Goal: Information Seeking & Learning: Check status

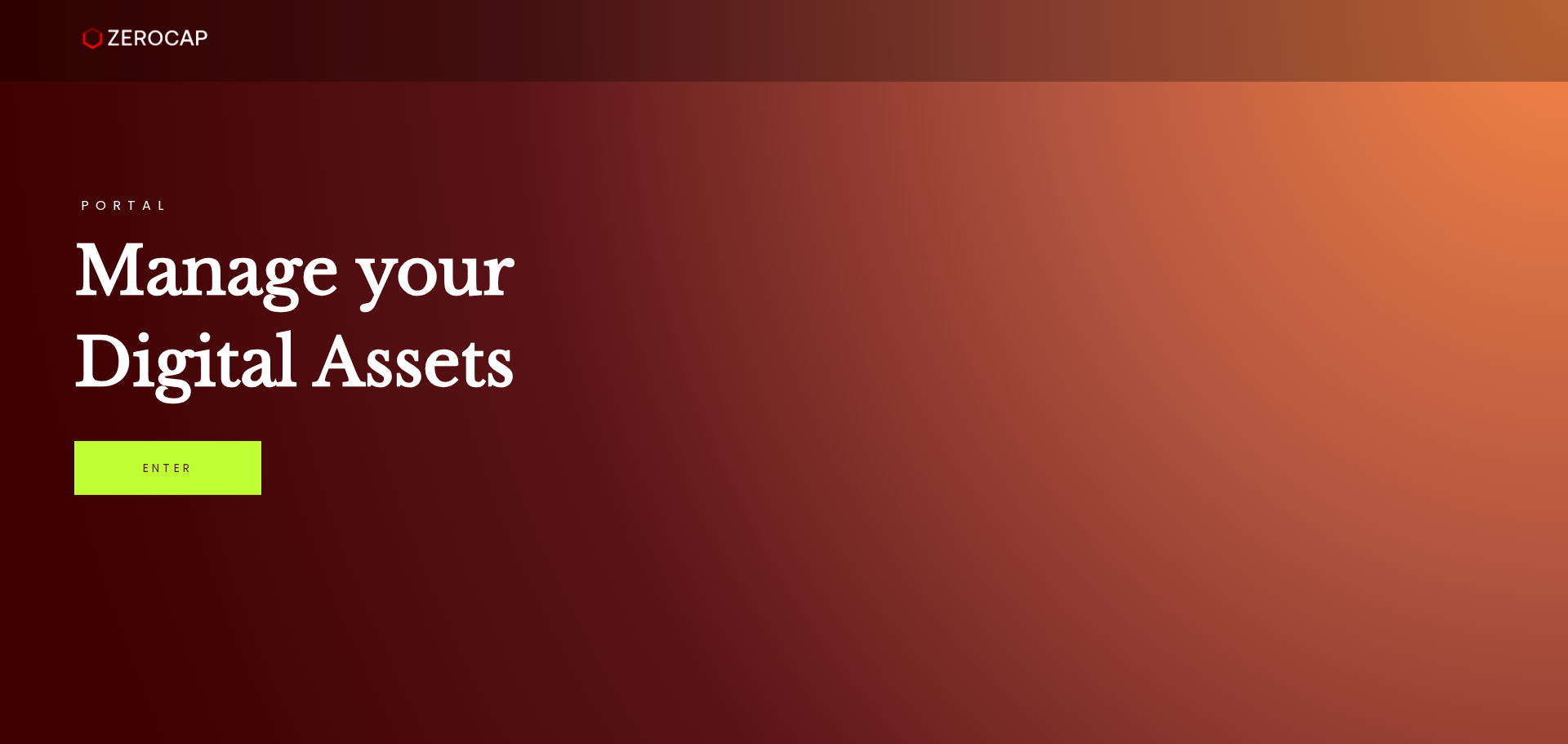
click at [245, 461] on link "Enter" at bounding box center [168, 467] width 187 height 54
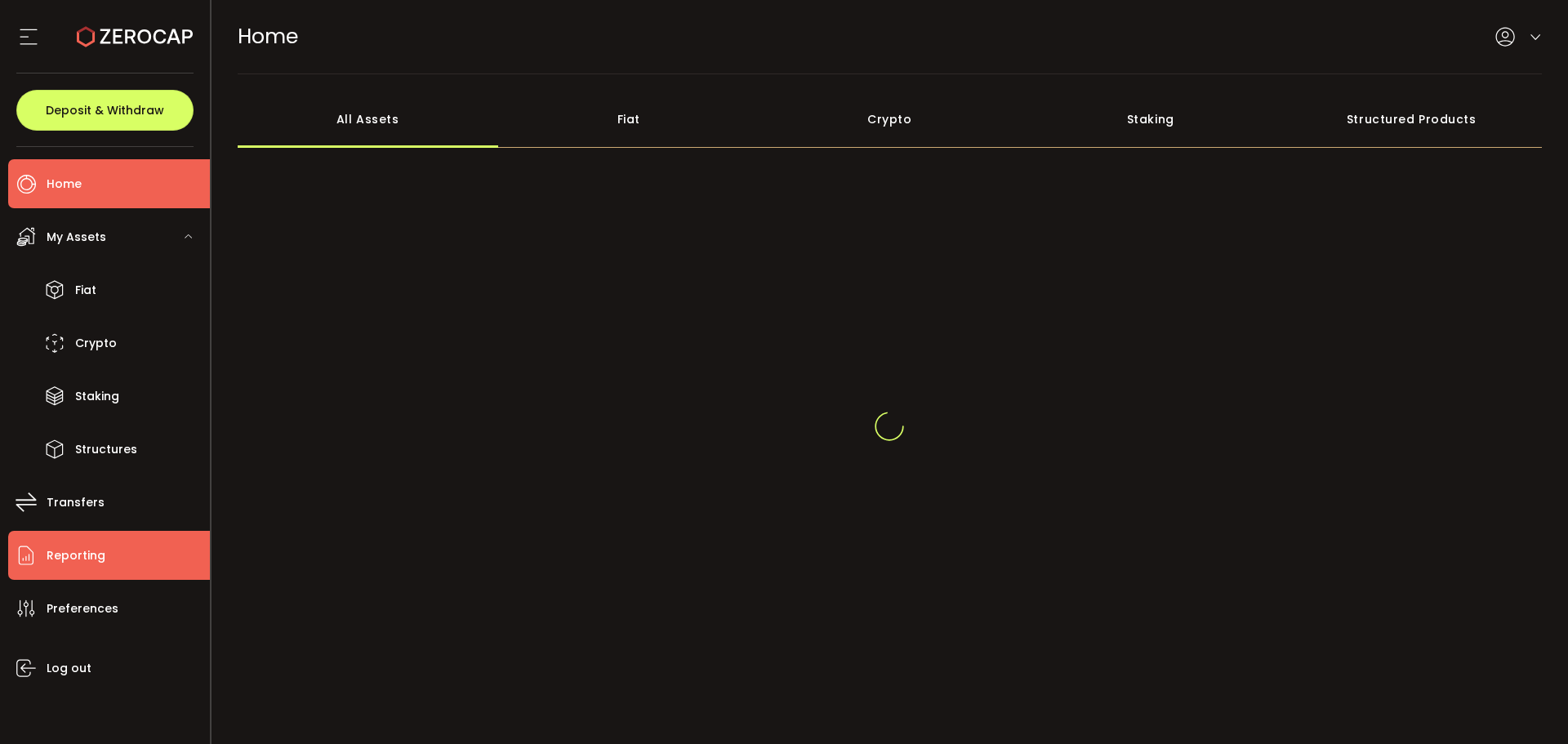
click at [71, 552] on span "Reporting" at bounding box center [76, 555] width 59 height 24
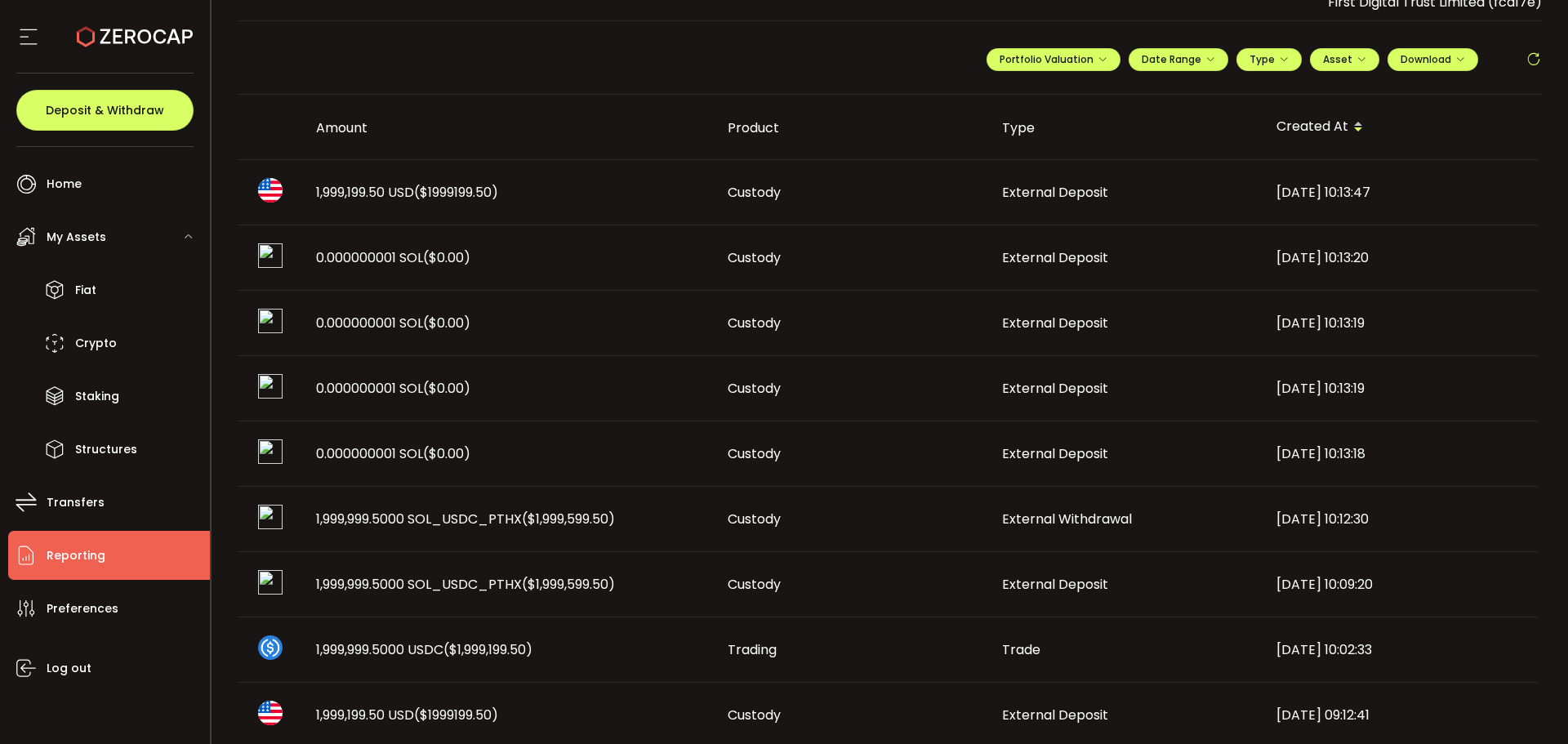
scroll to position [82, 0]
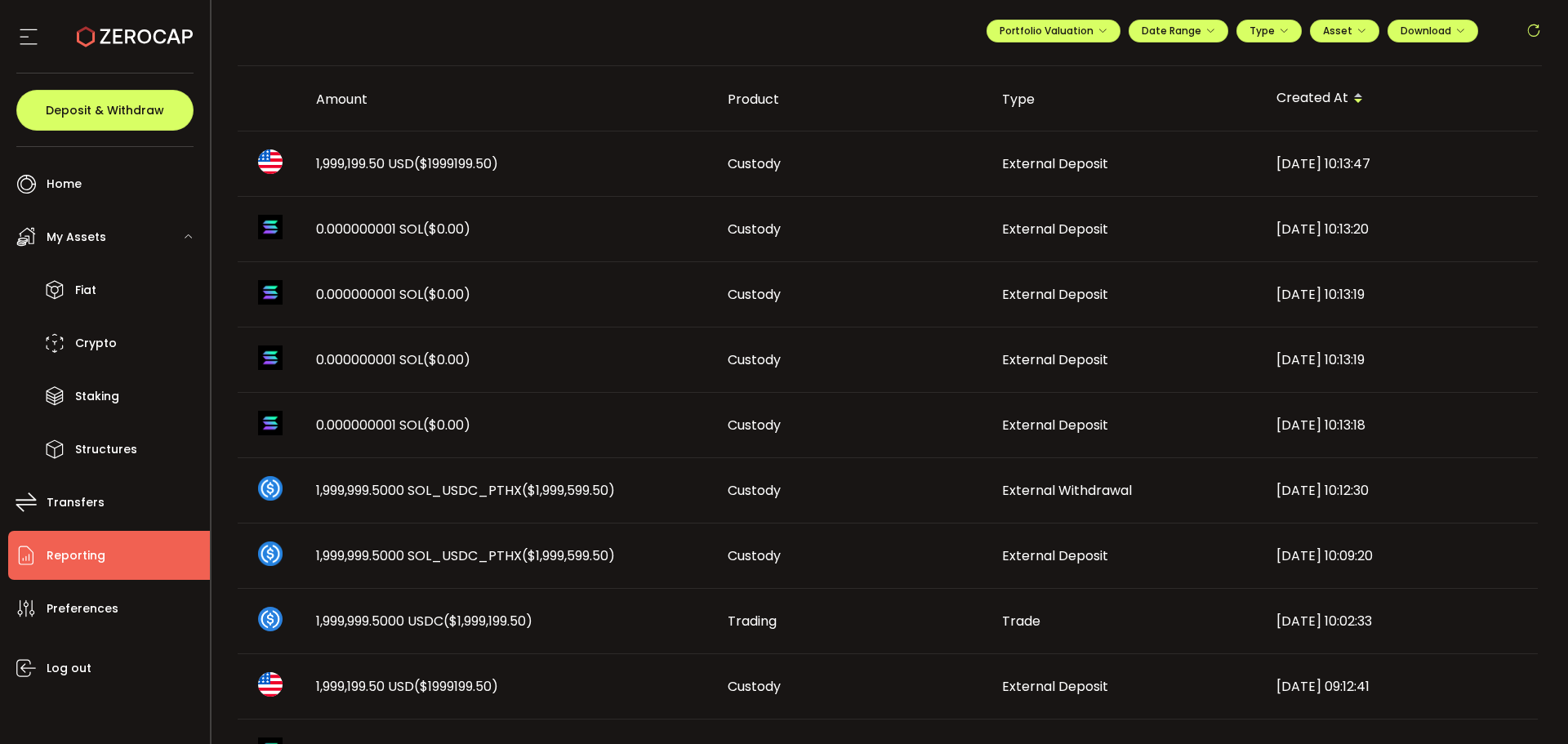
click at [555, 159] on div "1,999,199.50 USD ($1999199.50)" at bounding box center [509, 163] width 412 height 19
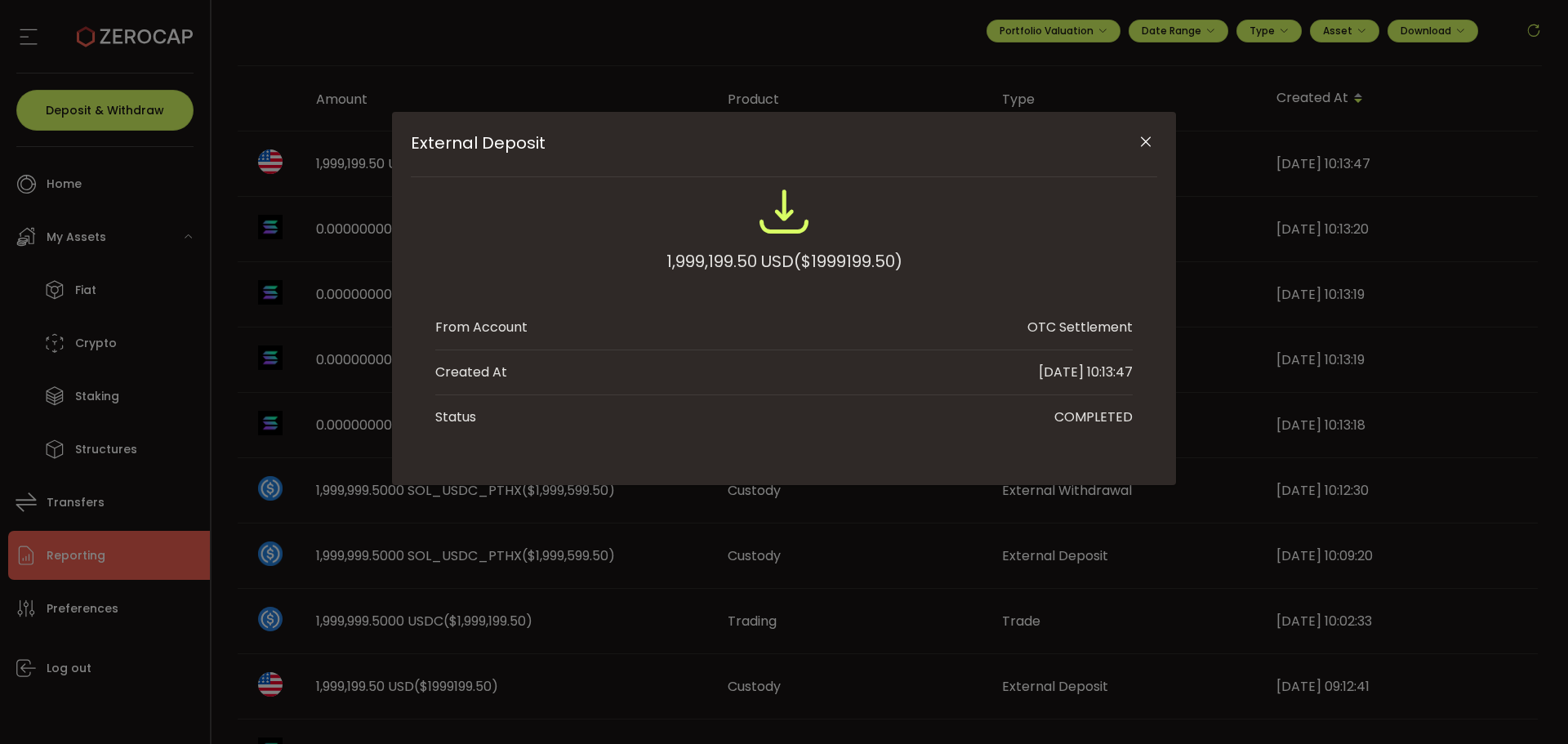
click at [1146, 142] on icon "Close" at bounding box center [1146, 142] width 17 height 17
